Goal: Transaction & Acquisition: Purchase product/service

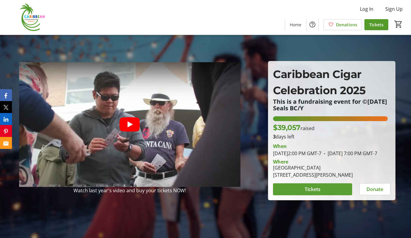
click at [324, 192] on span at bounding box center [312, 189] width 79 height 14
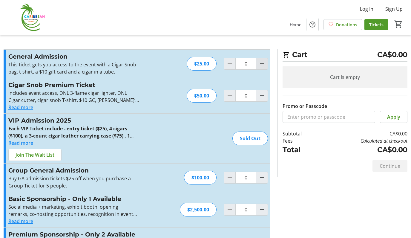
click at [261, 65] on mat-icon "Increment by one" at bounding box center [261, 63] width 7 height 7
type input "1"
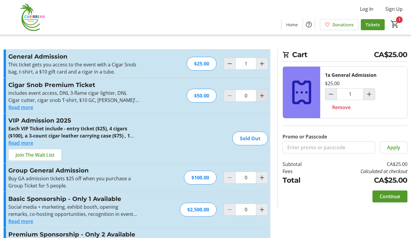
click at [263, 99] on mat-icon "Increment by one" at bounding box center [261, 95] width 7 height 7
type input "1"
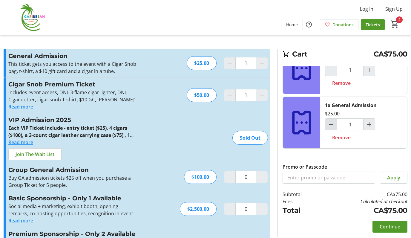
scroll to position [24, 0]
click at [391, 226] on span "Continue" at bounding box center [389, 226] width 21 height 7
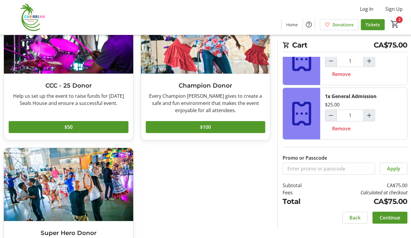
scroll to position [109, 0]
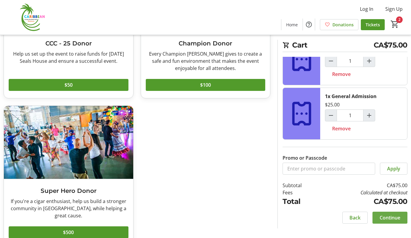
click at [391, 215] on span "Continue" at bounding box center [389, 217] width 21 height 7
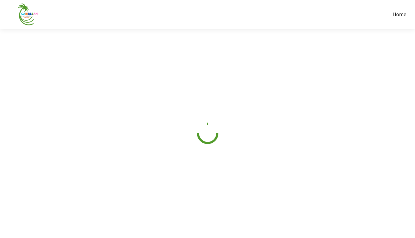
select select "CA"
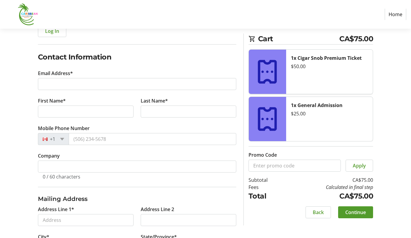
scroll to position [79, 0]
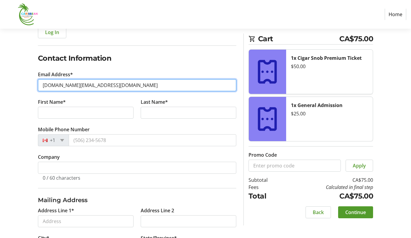
drag, startPoint x: 106, startPoint y: 86, endPoint x: 39, endPoint y: 85, distance: 66.9
click at [39, 85] on input "[DOMAIN_NAME][EMAIL_ADDRESS][DOMAIN_NAME]" at bounding box center [137, 85] width 198 height 12
type input "[DOMAIN_NAME][EMAIL_ADDRESS][DOMAIN_NAME]"
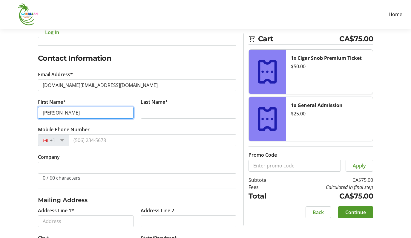
type input "[PERSON_NAME]"
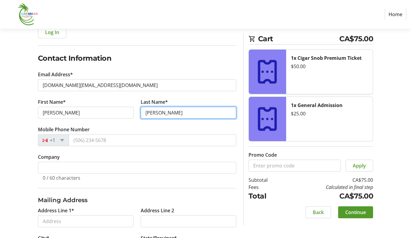
type input "[PERSON_NAME]"
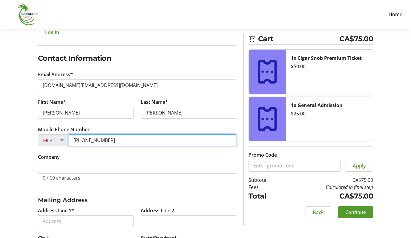
type input "[PHONE_NUMBER]"
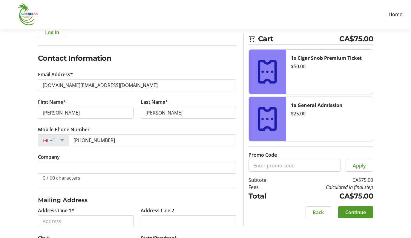
click at [21, 159] on div "Log In to Your Account (Optional) Or continue below to checkout as a guest. Log…" at bounding box center [205, 147] width 411 height 297
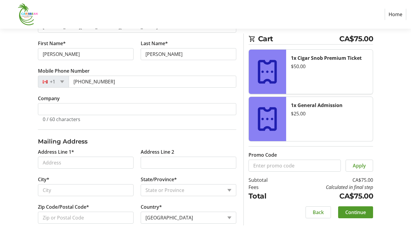
scroll to position [138, 0]
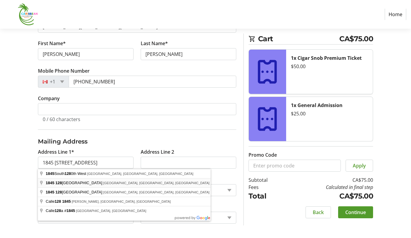
type input "[STREET_ADDRESS]"
type input "[GEOGRAPHIC_DATA]"
select select "BC"
type input "V4A 3V5"
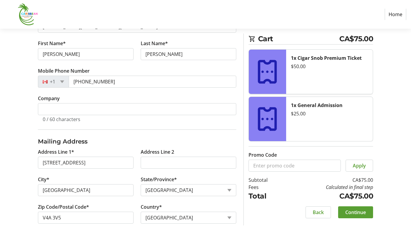
click at [354, 210] on span "Continue" at bounding box center [355, 211] width 21 height 7
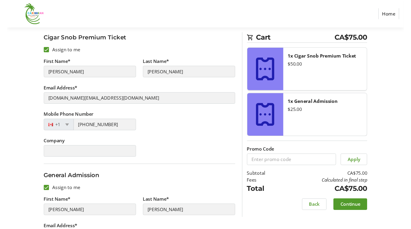
scroll to position [89, 0]
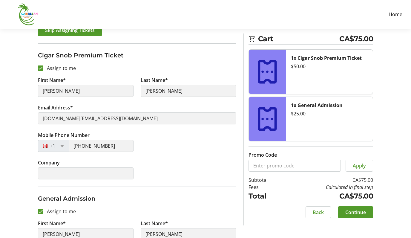
click at [57, 89] on input "[PERSON_NAME]" at bounding box center [86, 91] width 96 height 12
click at [50, 70] on label "Assign to me" at bounding box center [59, 67] width 33 height 7
click at [43, 70] on input "Assign to me" at bounding box center [40, 67] width 5 height 5
checkbox input "false"
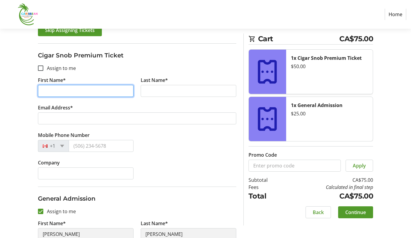
drag, startPoint x: 58, startPoint y: 93, endPoint x: 38, endPoint y: 92, distance: 20.3
type input "[PERSON_NAME]"
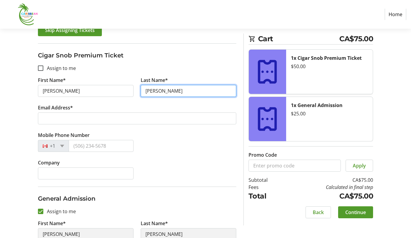
type input "[PERSON_NAME]"
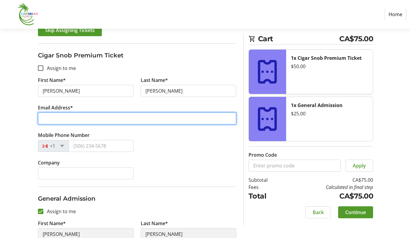
type input "h"
click at [230, 118] on input "Email Address*" at bounding box center [137, 118] width 198 height 12
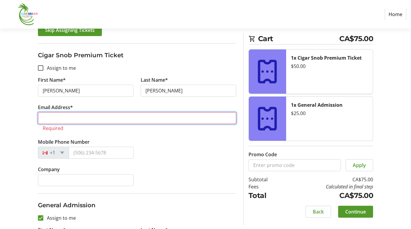
paste input "[EMAIL_ADDRESS][DOMAIN_NAME]"
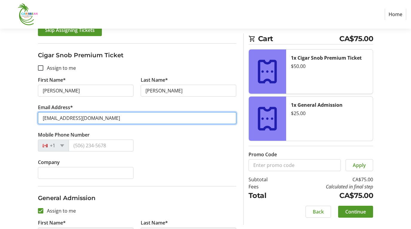
type input "[EMAIL_ADDRESS][DOMAIN_NAME]"
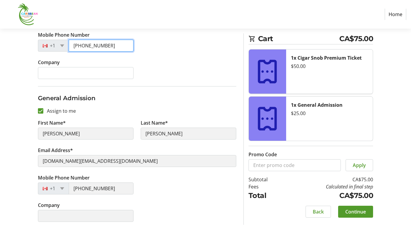
scroll to position [189, 0]
type input "[PHONE_NUMBER]"
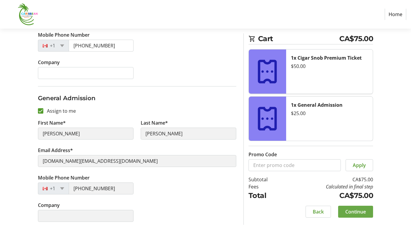
click at [346, 211] on span "Continue" at bounding box center [355, 211] width 21 height 7
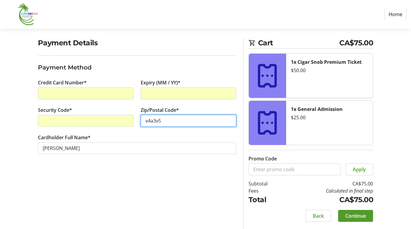
scroll to position [41, 0]
type input "v4a3v5"
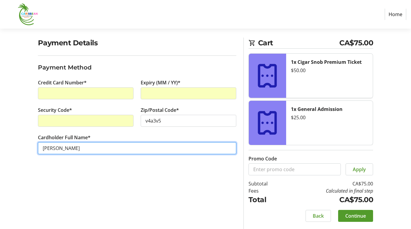
click at [57, 148] on input "[PERSON_NAME]" at bounding box center [137, 148] width 198 height 12
type input "[PERSON_NAME]"
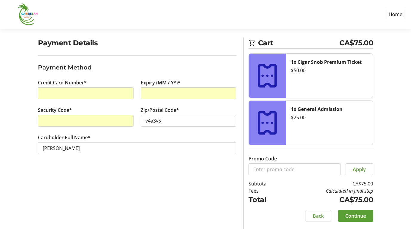
click at [351, 213] on span "Continue" at bounding box center [355, 216] width 21 height 7
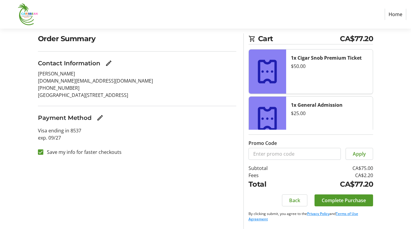
scroll to position [45, 0]
click at [343, 199] on span "Complete Purchase" at bounding box center [343, 200] width 44 height 7
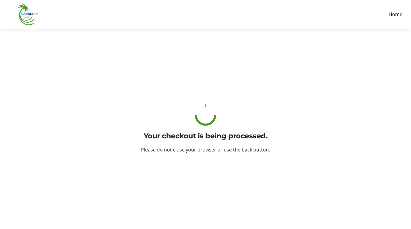
scroll to position [0, 0]
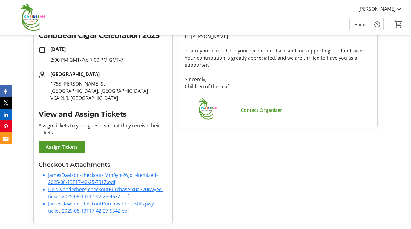
scroll to position [99, 0]
click at [84, 203] on link "JamesDavison-checkoutPurchase-TJpqShFzpwy-ticket-2025-08-13T17-42-27-554Z.pdf" at bounding box center [101, 208] width 107 height 14
click at [82, 189] on link "HeidiVanderberg-checkoutPurchase-xBd720Nvyee-ticket-2025-08-13T17-42-26-462Z.pdf" at bounding box center [105, 193] width 115 height 14
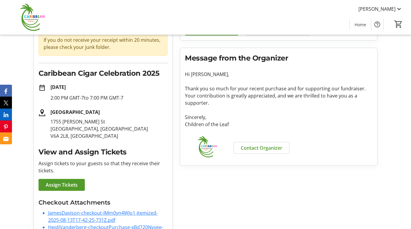
scroll to position [62, 0]
